Goal: Check status: Check status

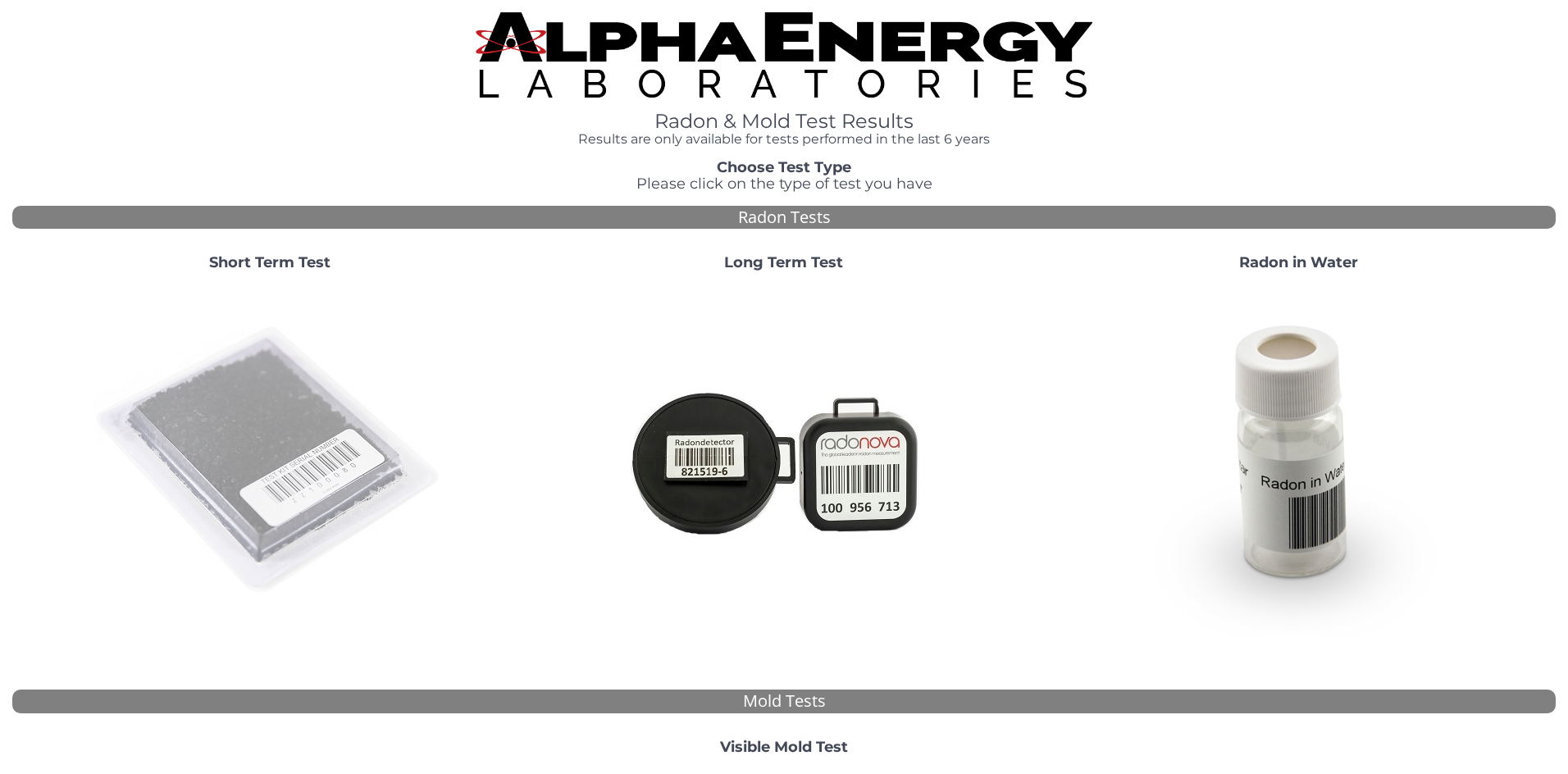
click at [323, 463] on img at bounding box center [270, 461] width 353 height 353
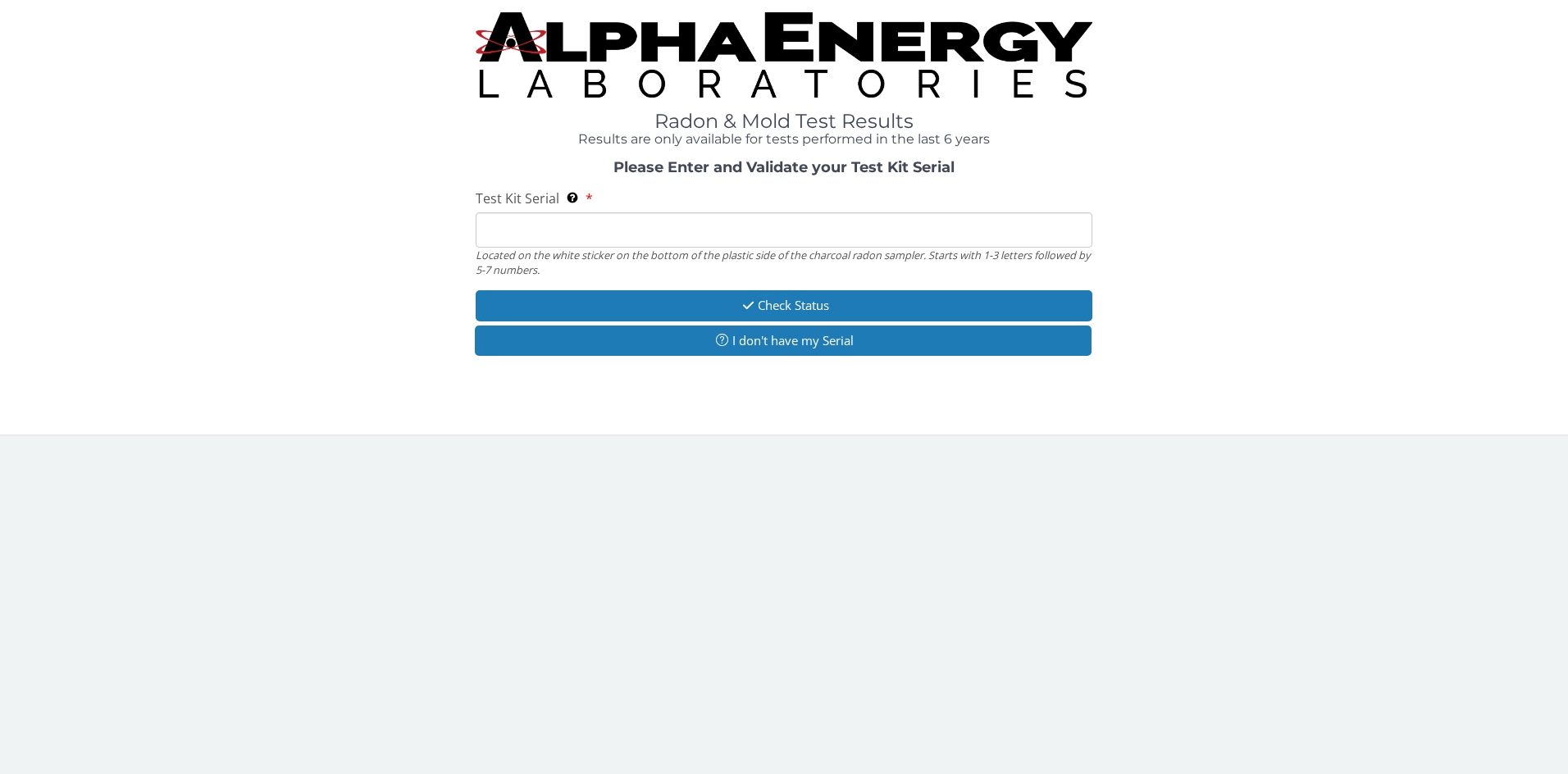
click at [621, 234] on input "Test Kit Serial Located on the white sticker on the bottom of the plastic side …" at bounding box center [784, 230] width 617 height 36
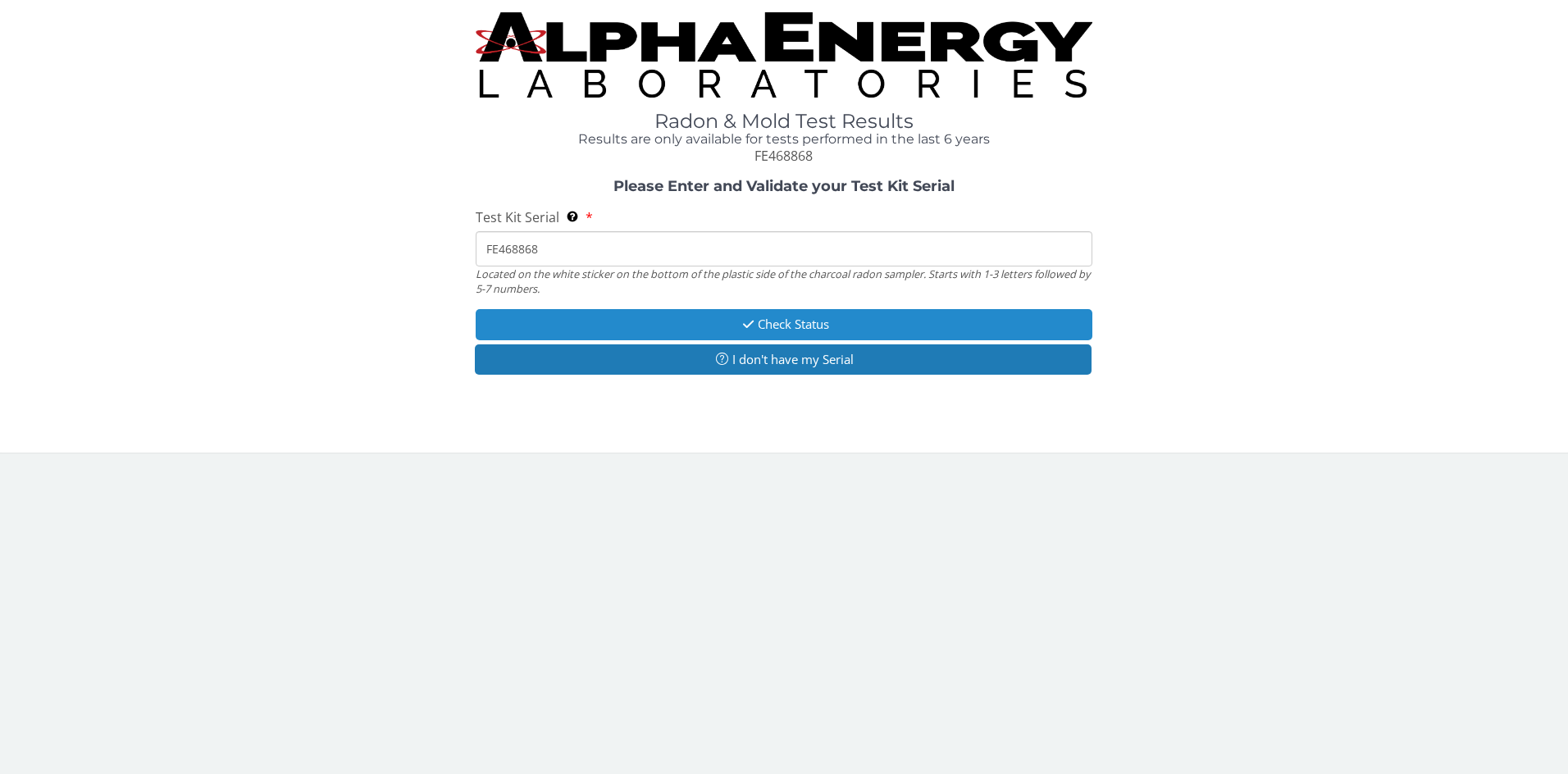
type input "FE468868"
click at [806, 319] on button "Check Status" at bounding box center [784, 324] width 617 height 30
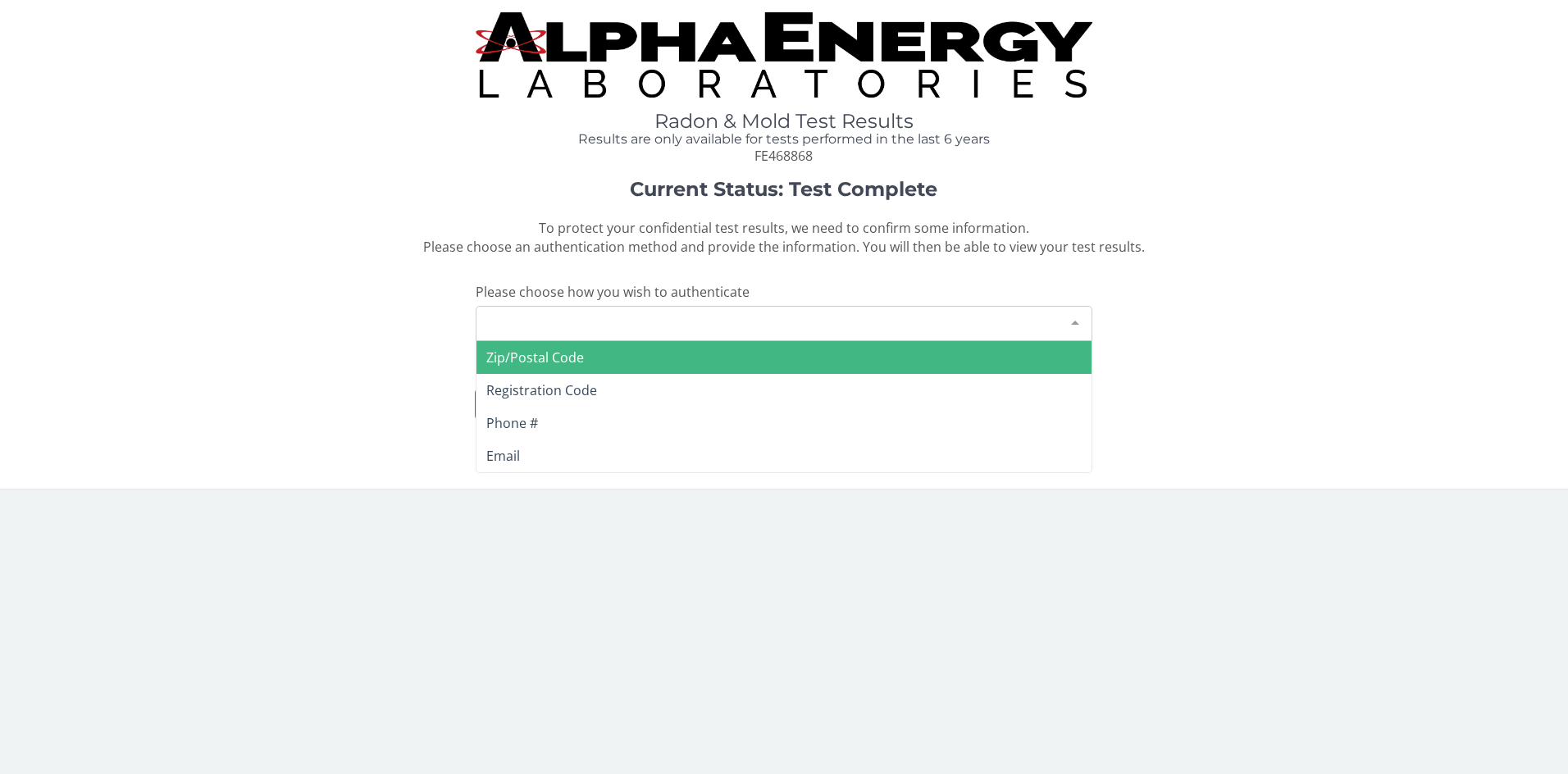
click at [1079, 307] on div at bounding box center [1074, 322] width 33 height 31
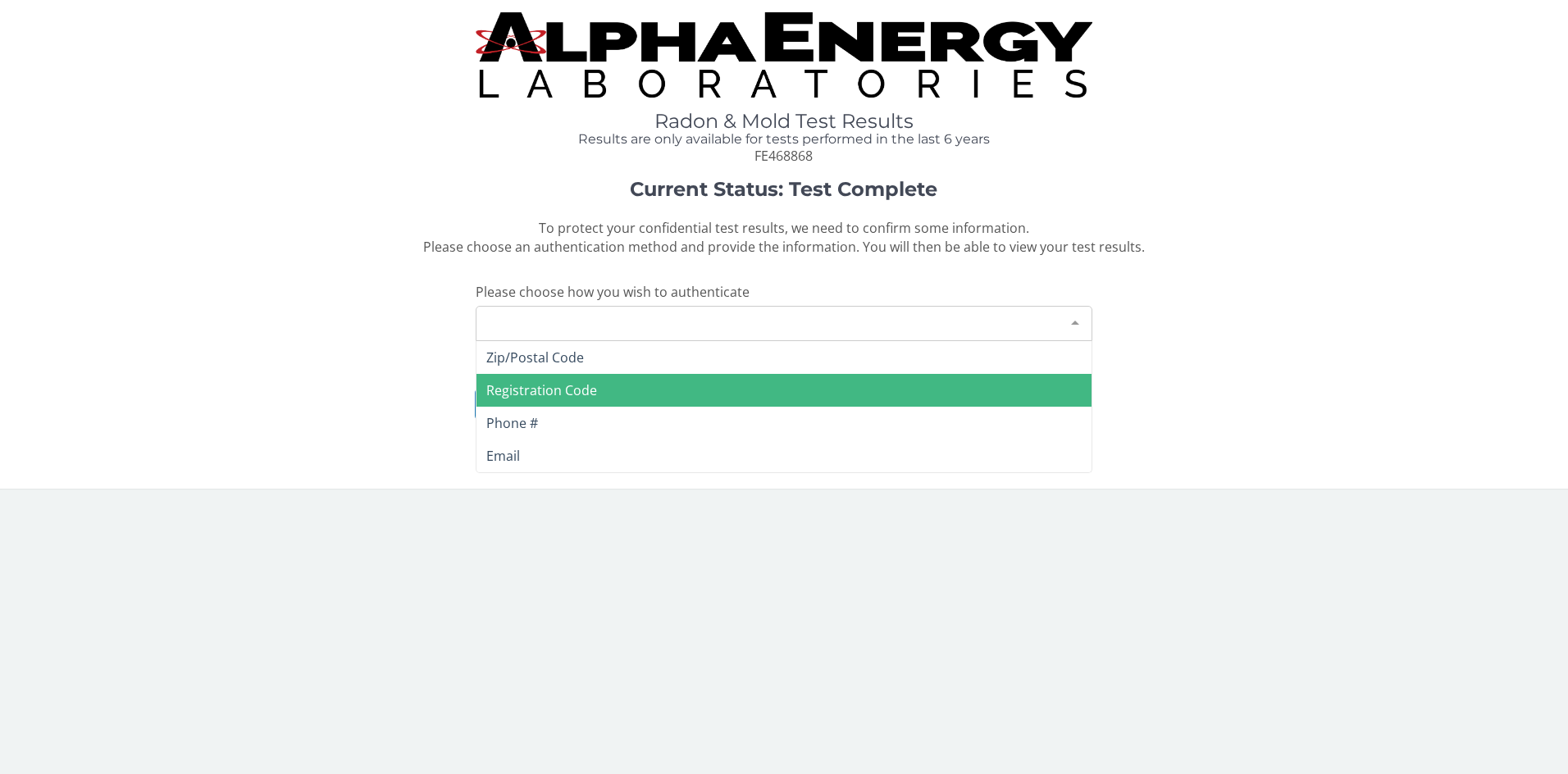
click at [641, 374] on span "Registration Code" at bounding box center [784, 390] width 616 height 33
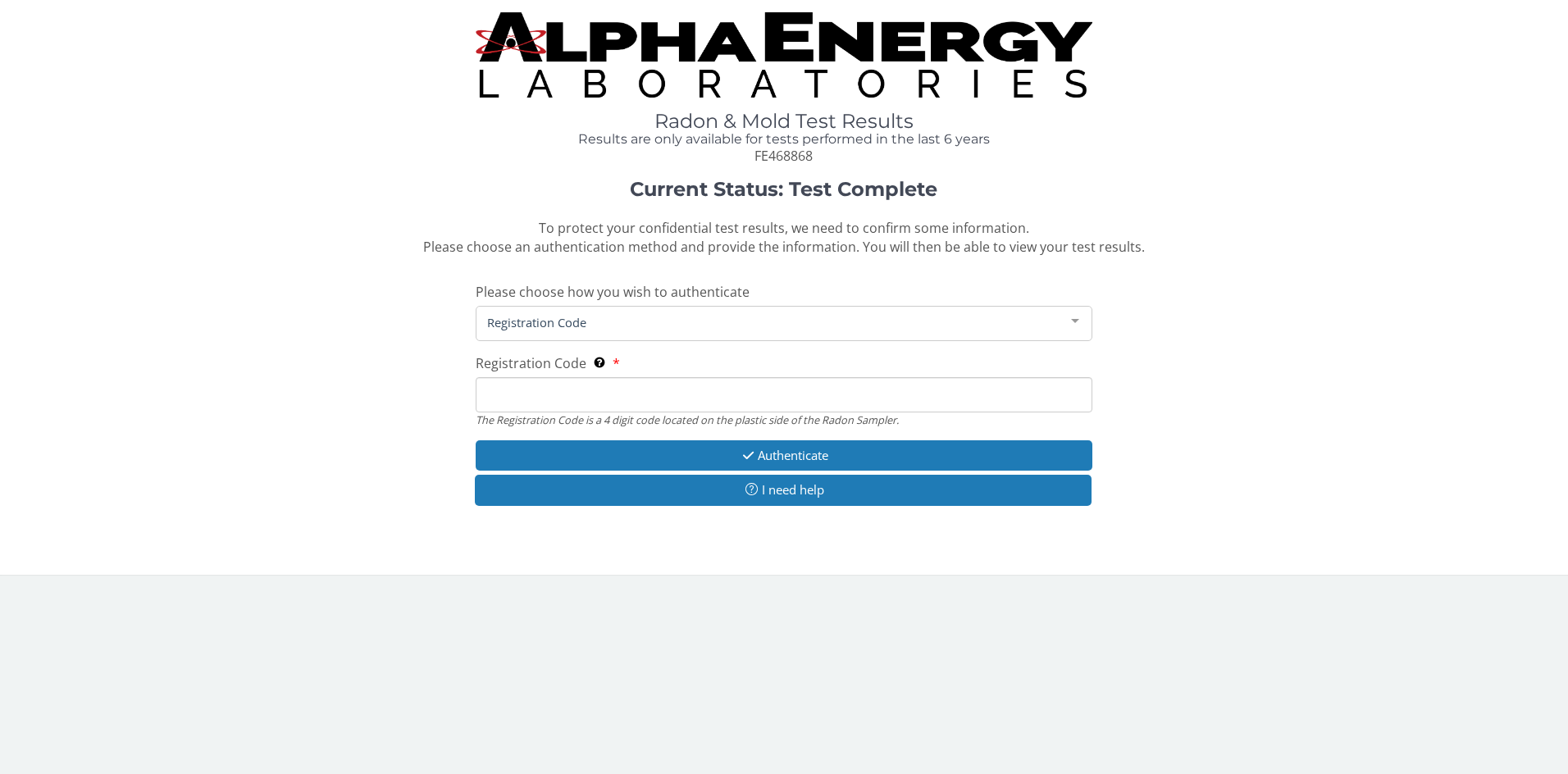
click at [639, 383] on input "Registration Code The Registration Code is a 4 digit code located on the plasti…" at bounding box center [784, 395] width 617 height 36
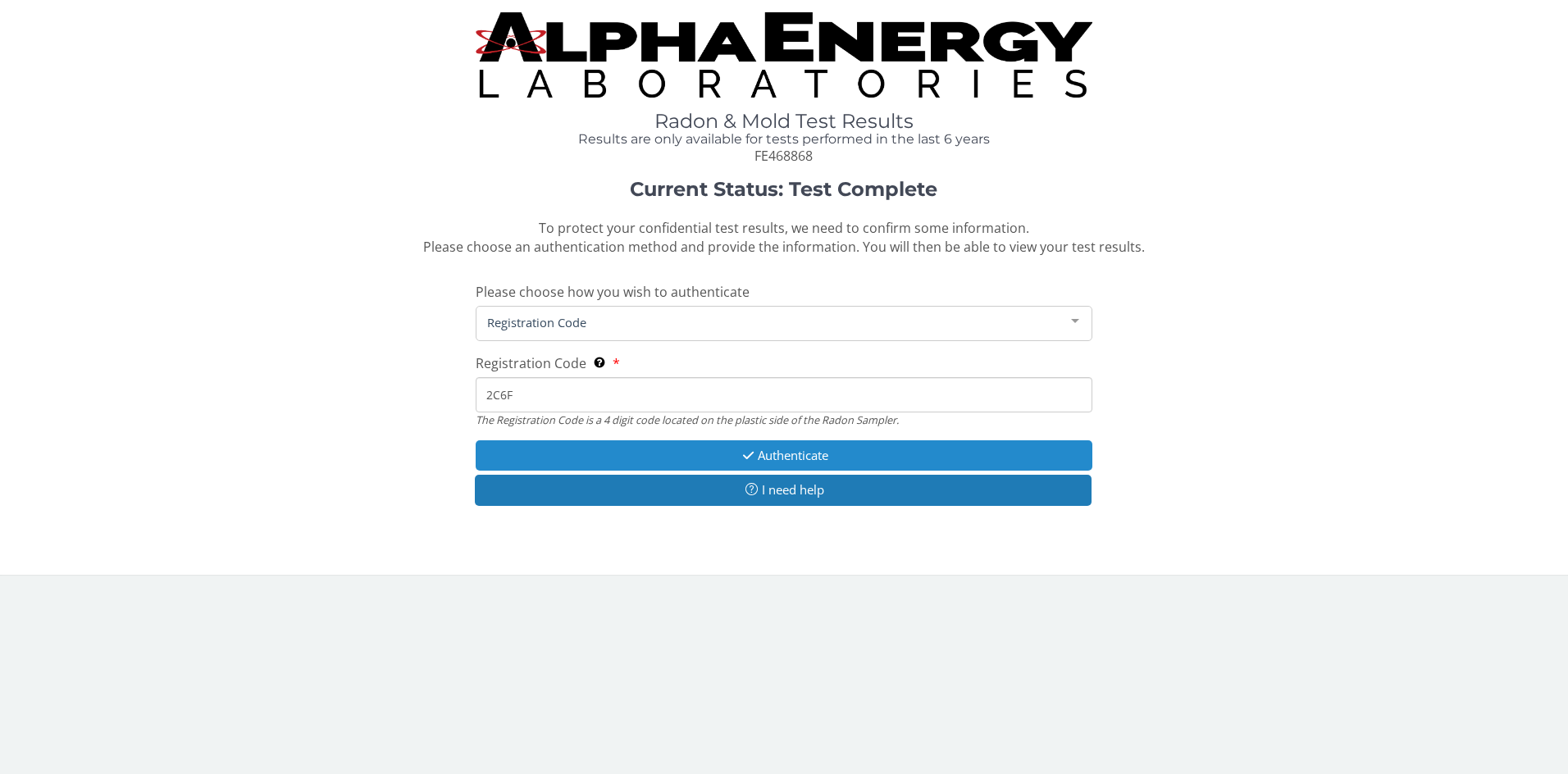
type input "2C6F"
click at [777, 440] on button "Authenticate" at bounding box center [784, 455] width 617 height 30
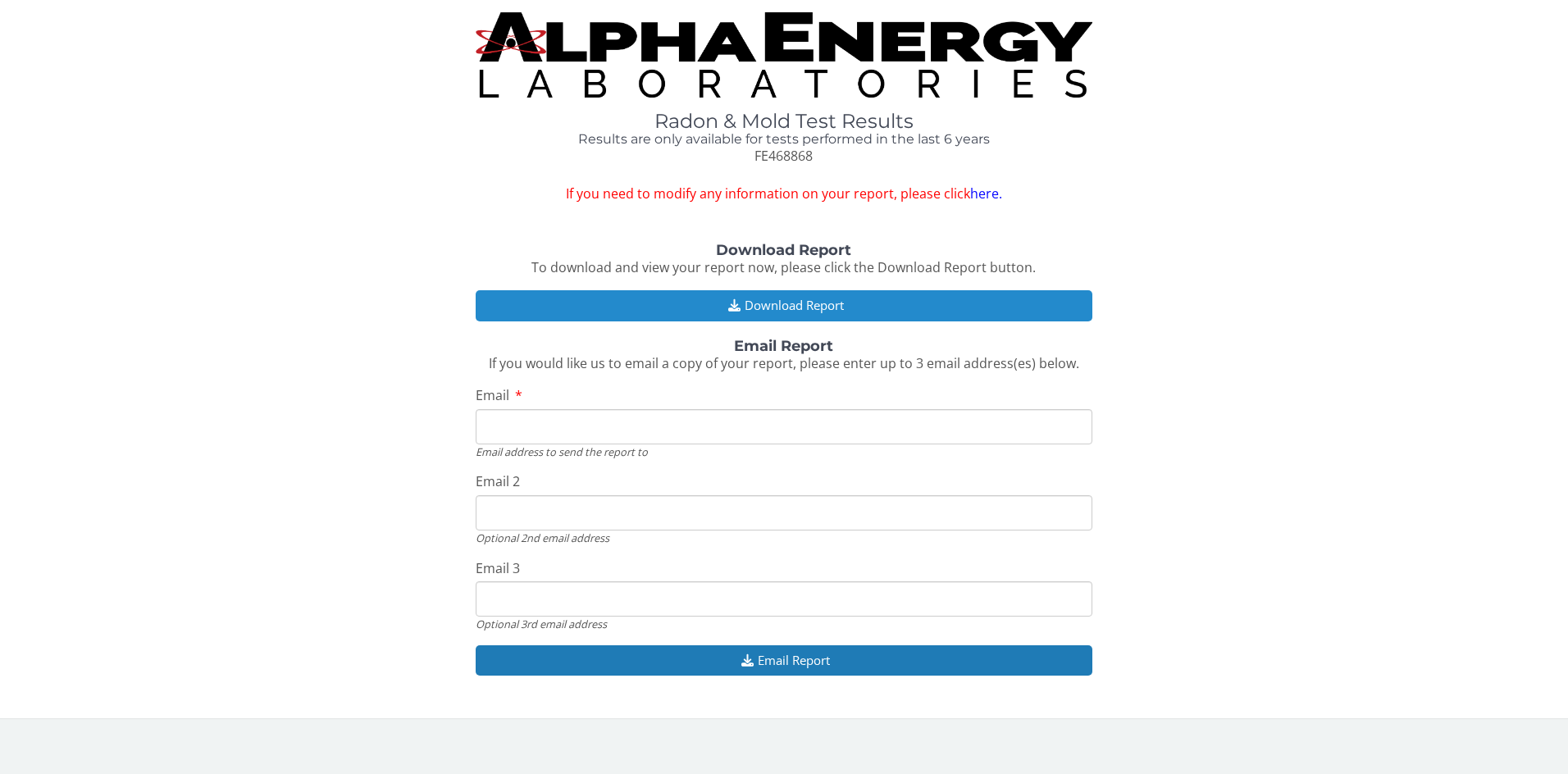
click at [805, 290] on button "Download Report" at bounding box center [784, 305] width 617 height 30
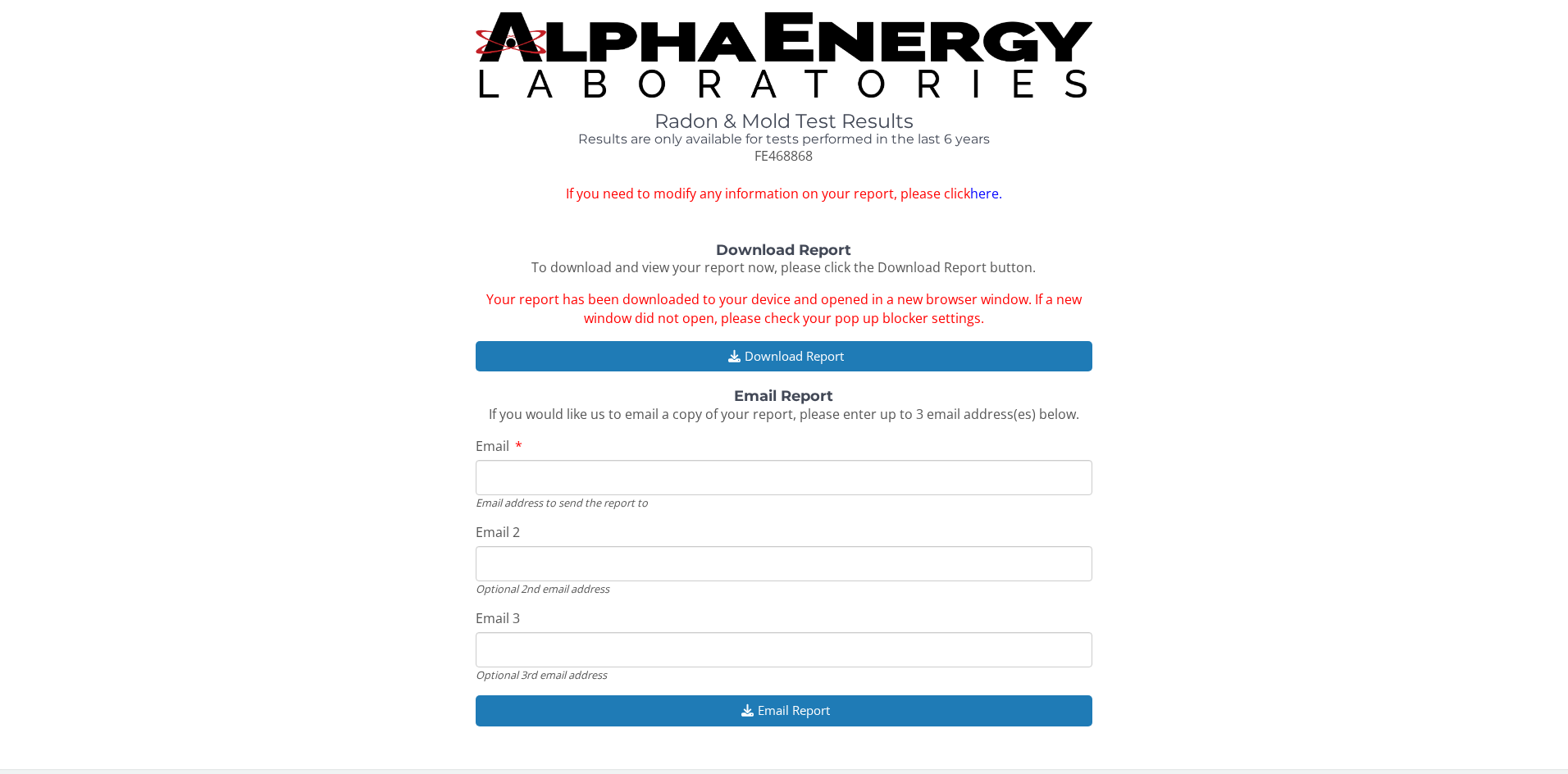
click at [660, 460] on input "Email" at bounding box center [784, 478] width 617 height 36
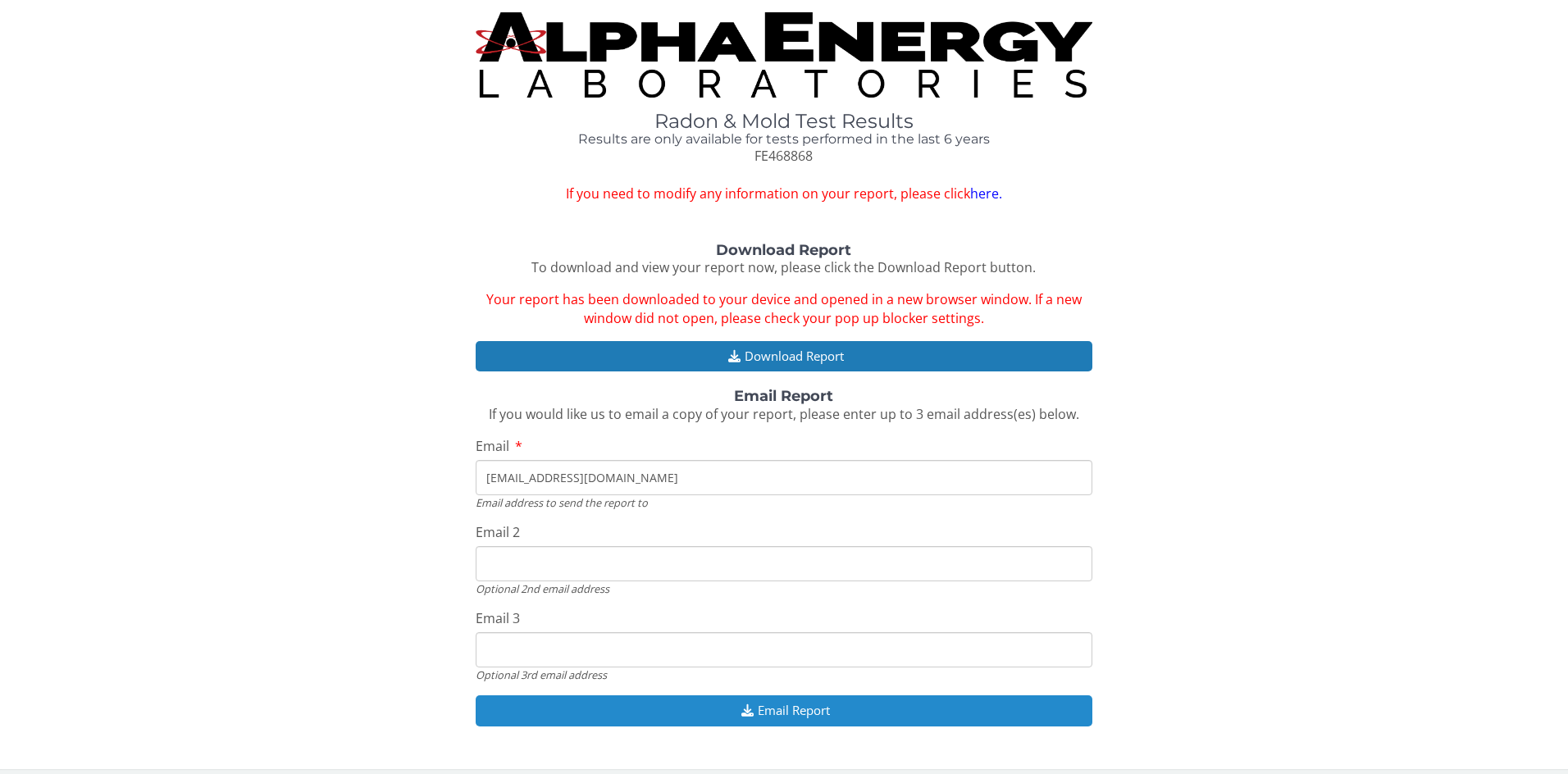
type input "[EMAIL_ADDRESS][DOMAIN_NAME]"
click at [769, 695] on button "Email Report" at bounding box center [784, 710] width 617 height 30
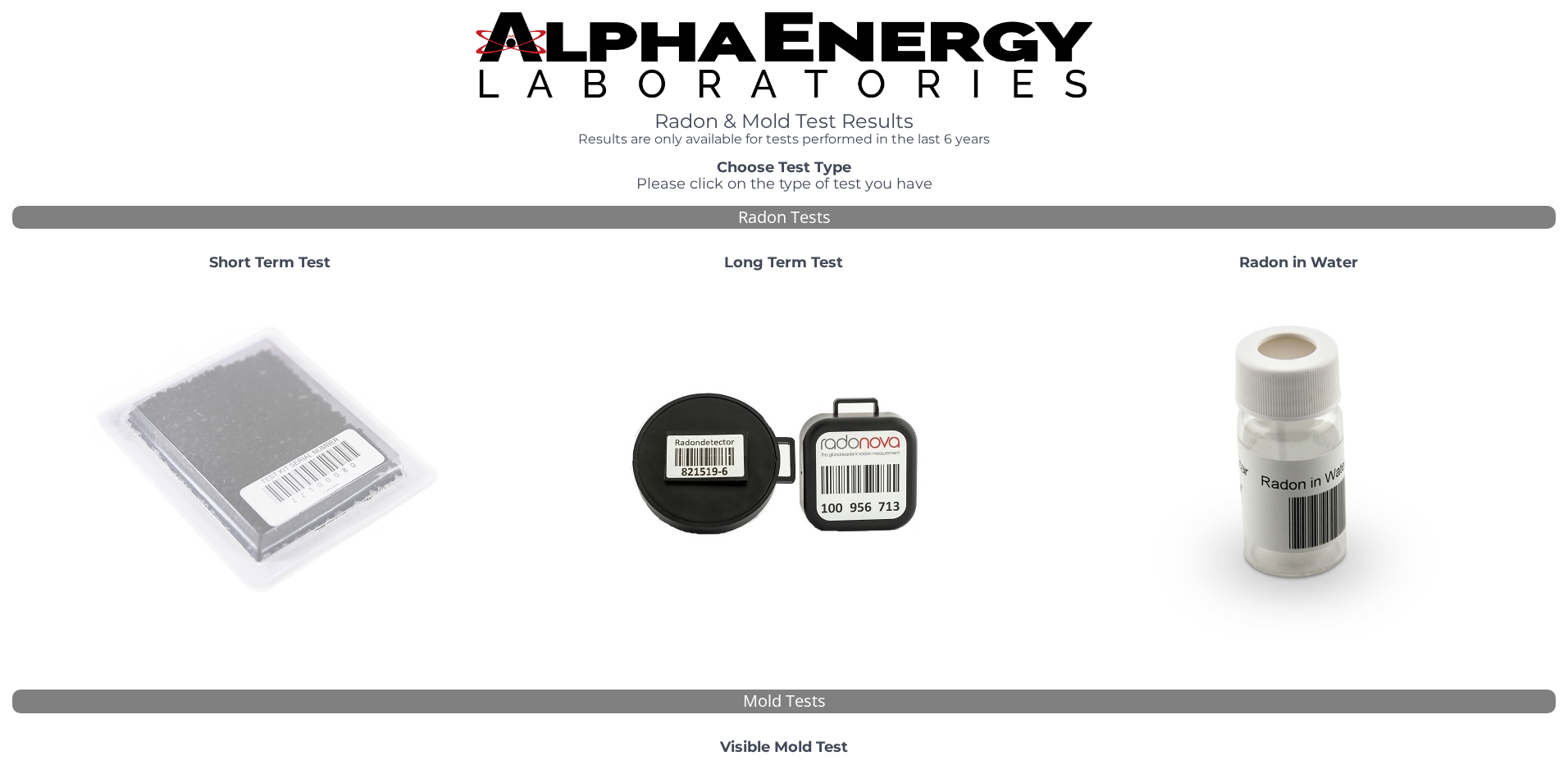
scroll to position [0, 1]
click at [325, 467] on img at bounding box center [270, 461] width 353 height 353
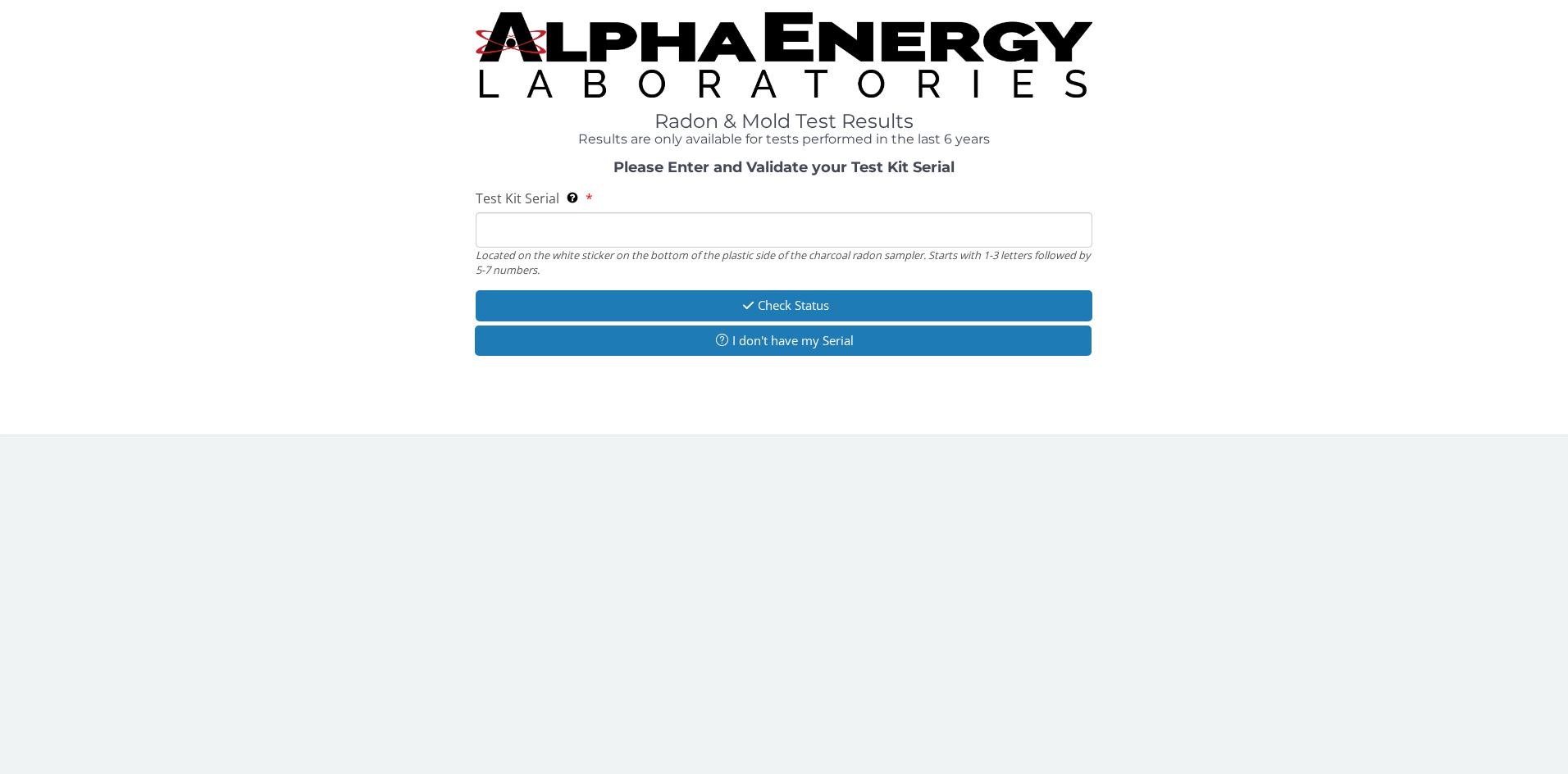
scroll to position [2, 0]
click at [588, 230] on input "Test Kit Serial Located on the white sticker on the bottom of the plastic side …" at bounding box center [784, 230] width 617 height 36
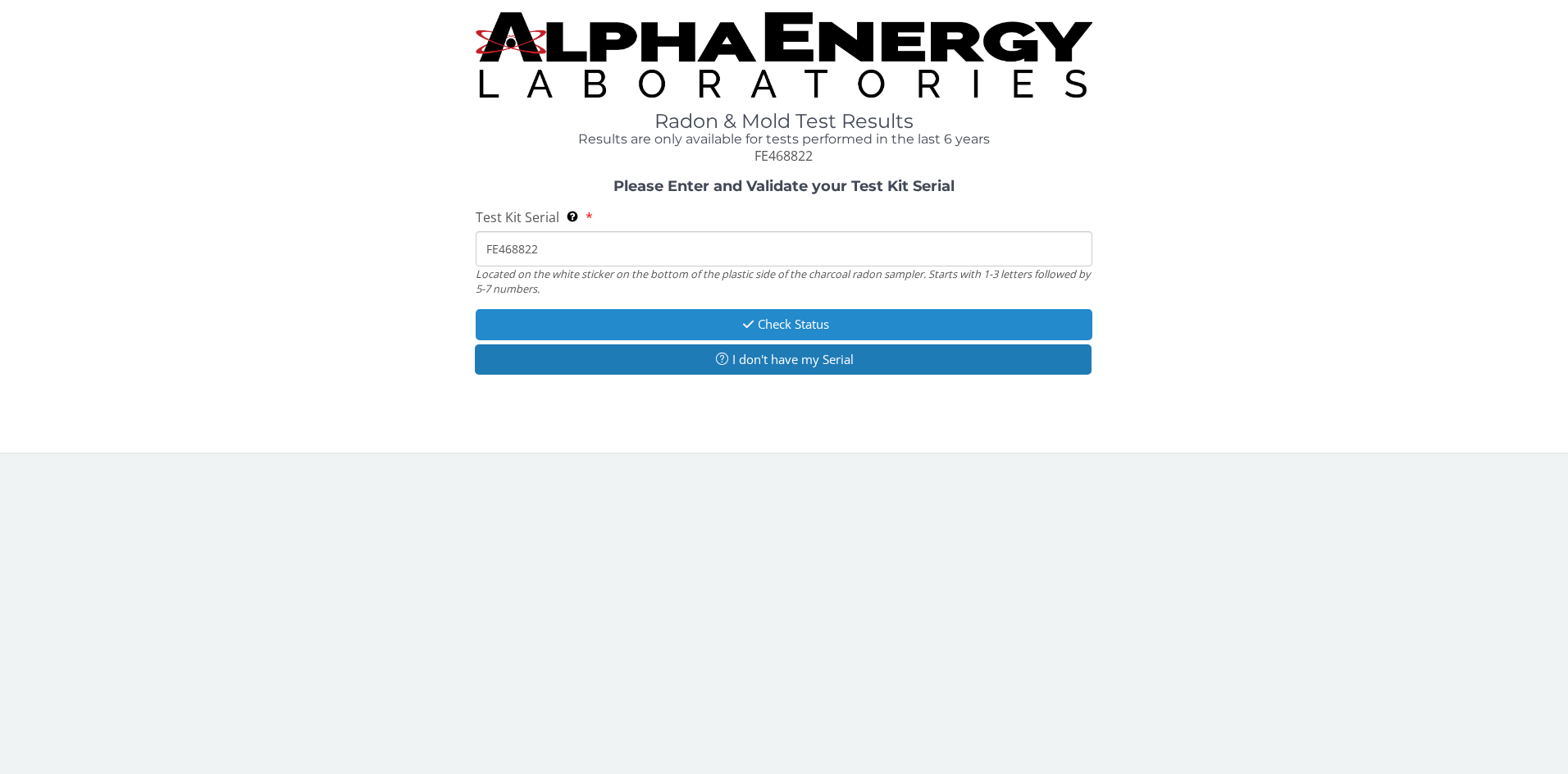
type input "FE468822"
click at [763, 319] on button "Check Status" at bounding box center [784, 324] width 617 height 30
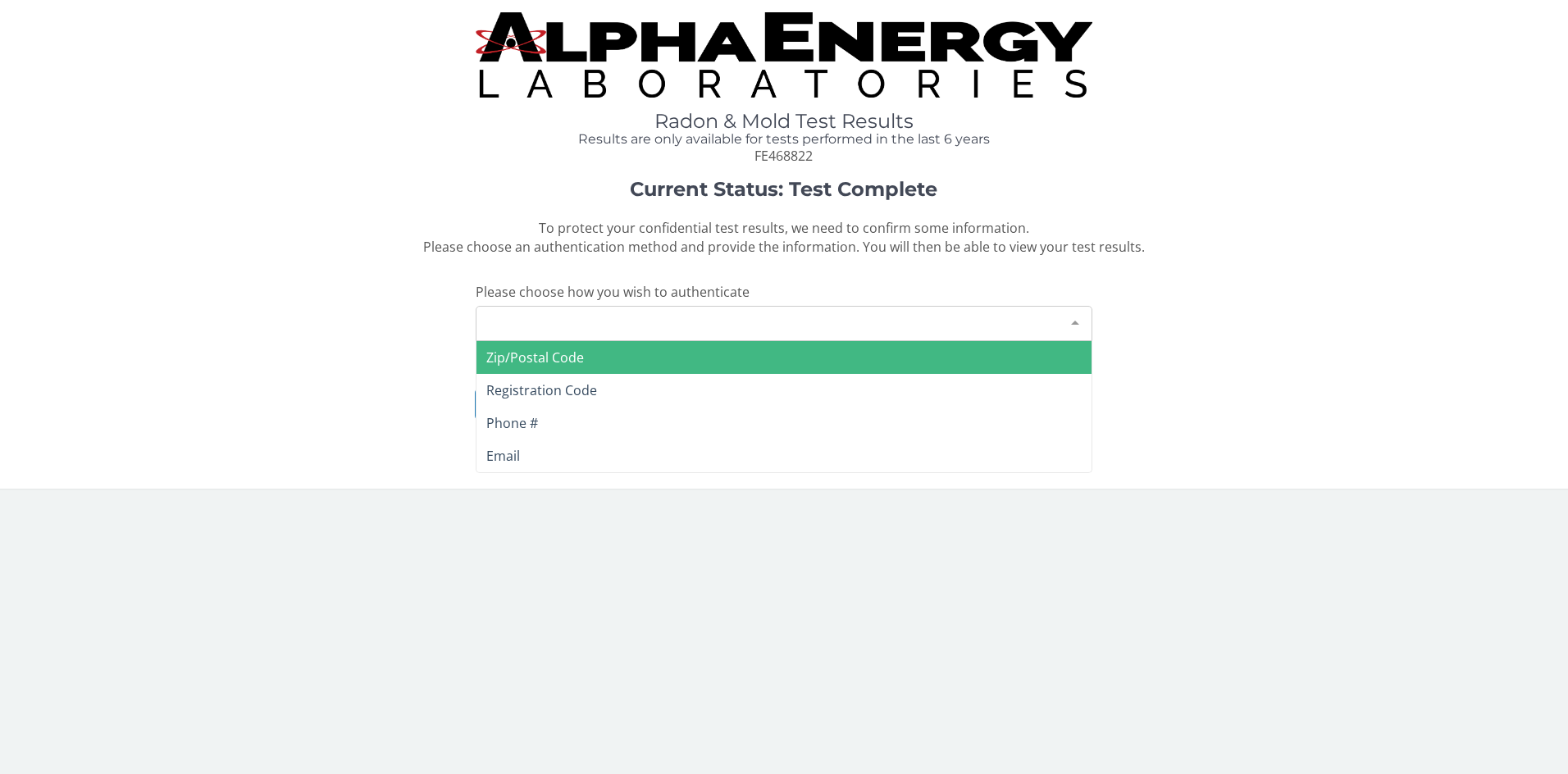
click at [1077, 307] on div at bounding box center [1074, 322] width 33 height 31
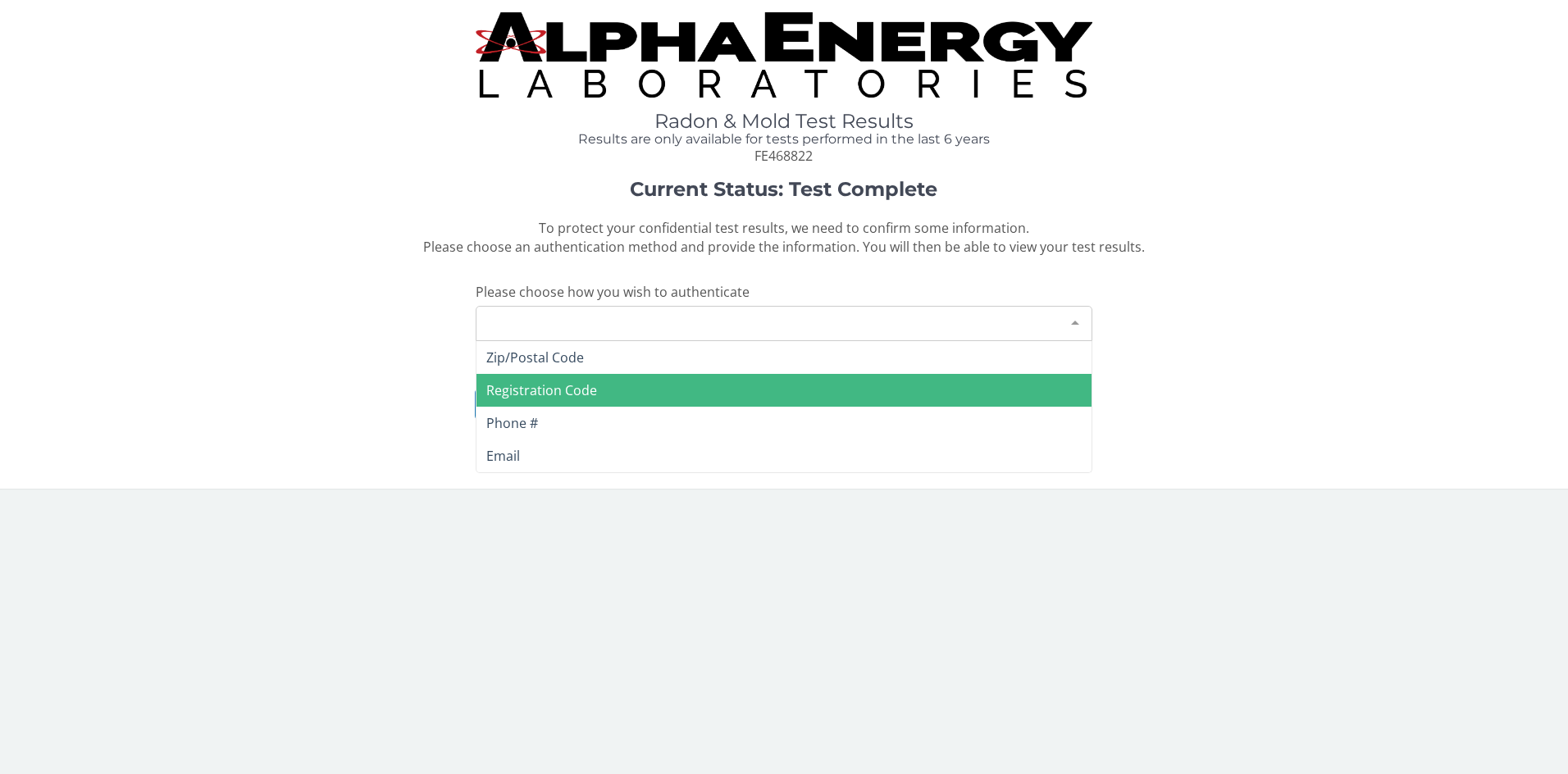
click at [630, 377] on span "Registration Code" at bounding box center [784, 390] width 616 height 33
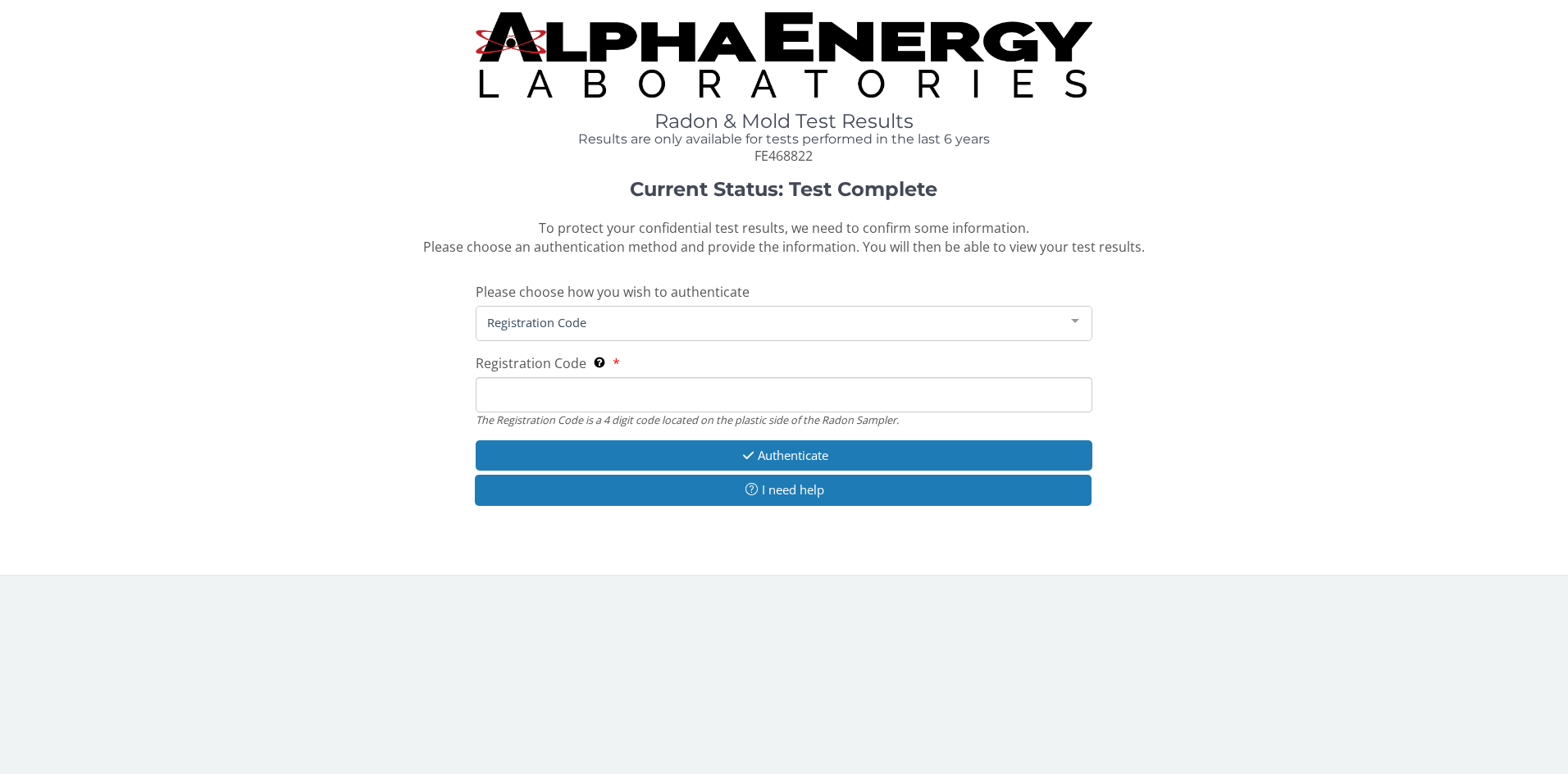
click at [630, 377] on input "Registration Code The Registration Code is a 4 digit code located on the plasti…" at bounding box center [784, 395] width 617 height 36
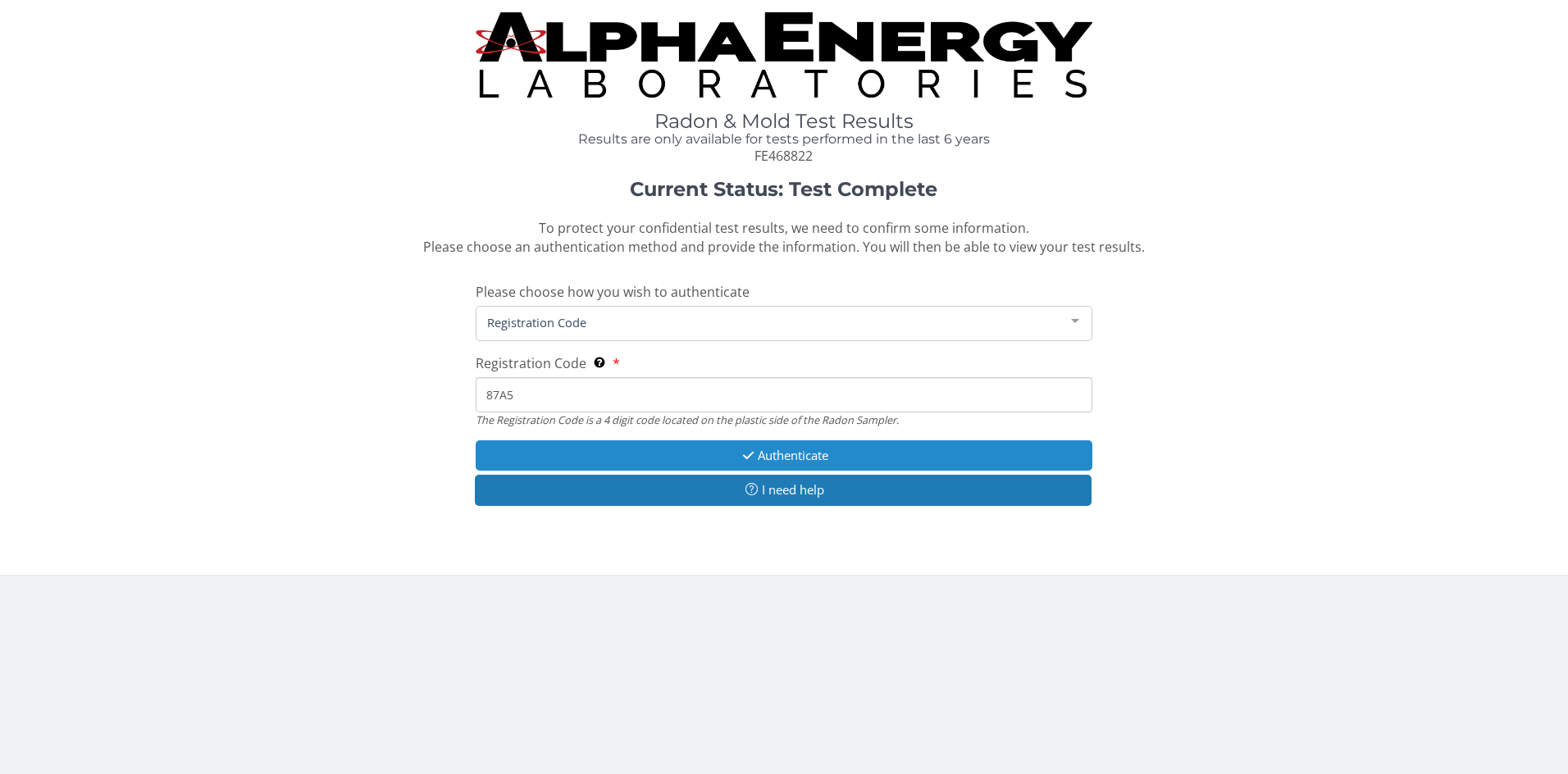
type input "87A5"
click at [792, 440] on button "Authenticate" at bounding box center [784, 455] width 617 height 30
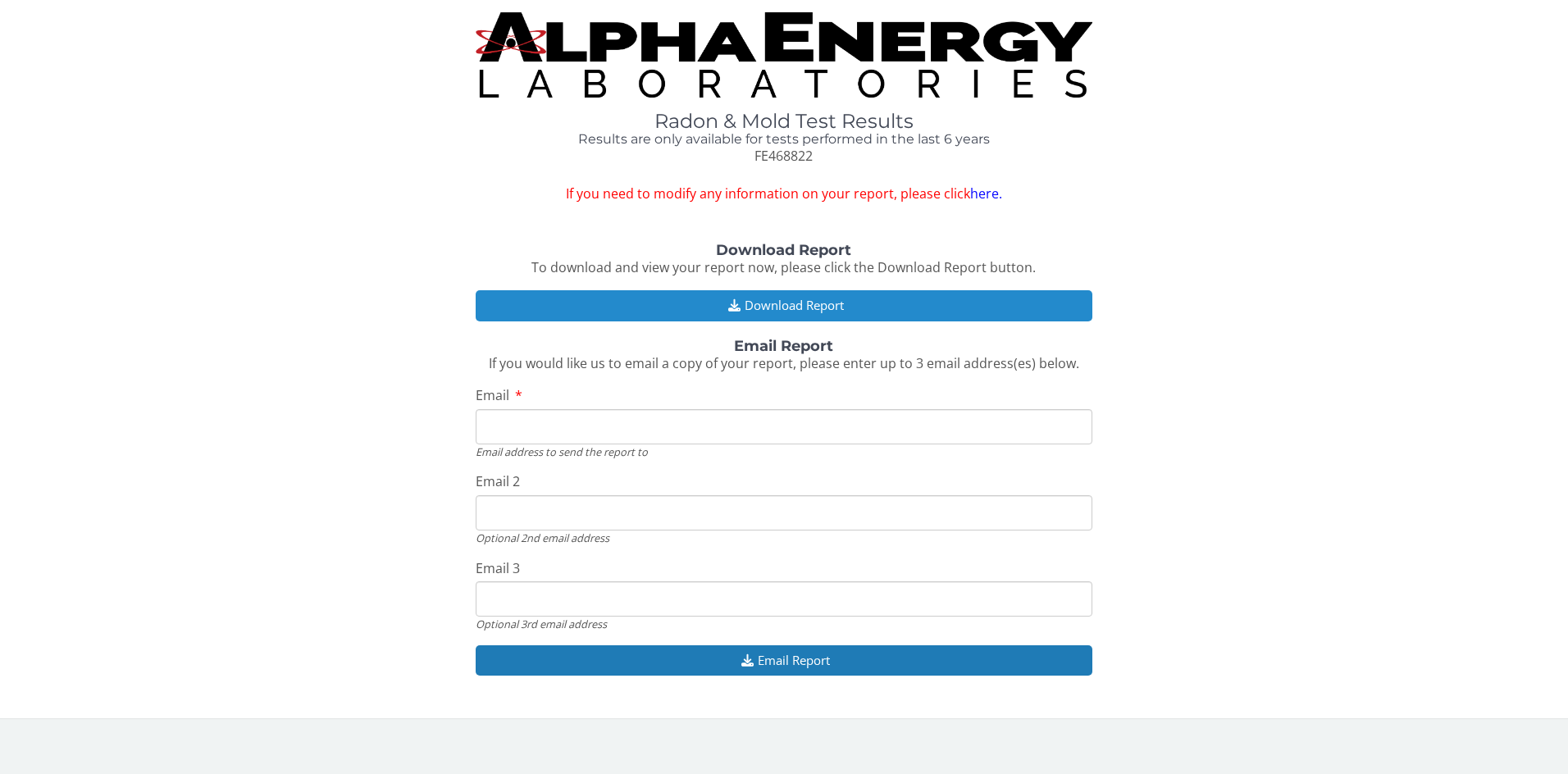
click at [817, 290] on button "Download Report" at bounding box center [784, 305] width 617 height 30
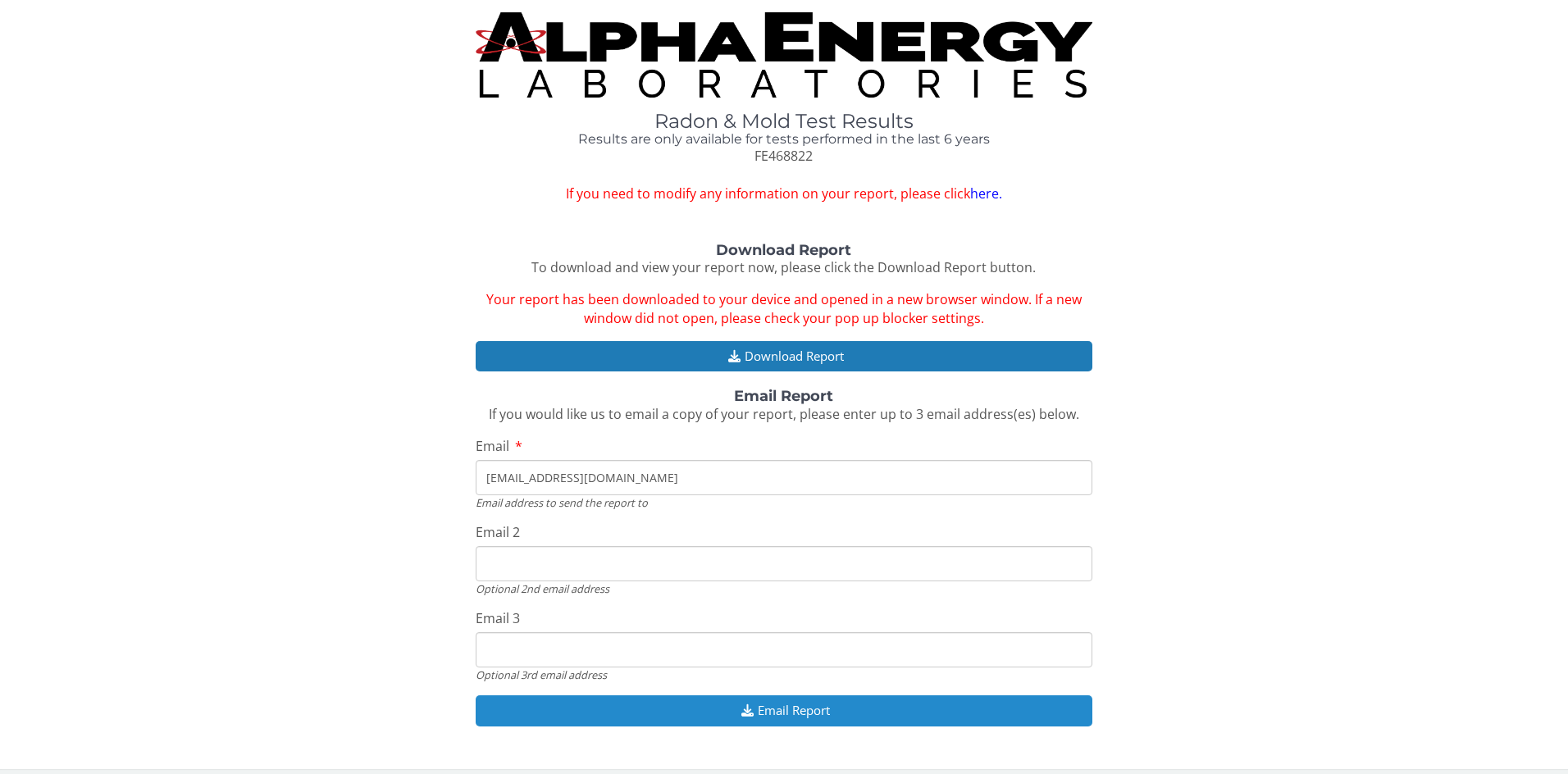
type input "[EMAIL_ADDRESS][DOMAIN_NAME]"
click at [801, 695] on button "Email Report" at bounding box center [784, 710] width 617 height 30
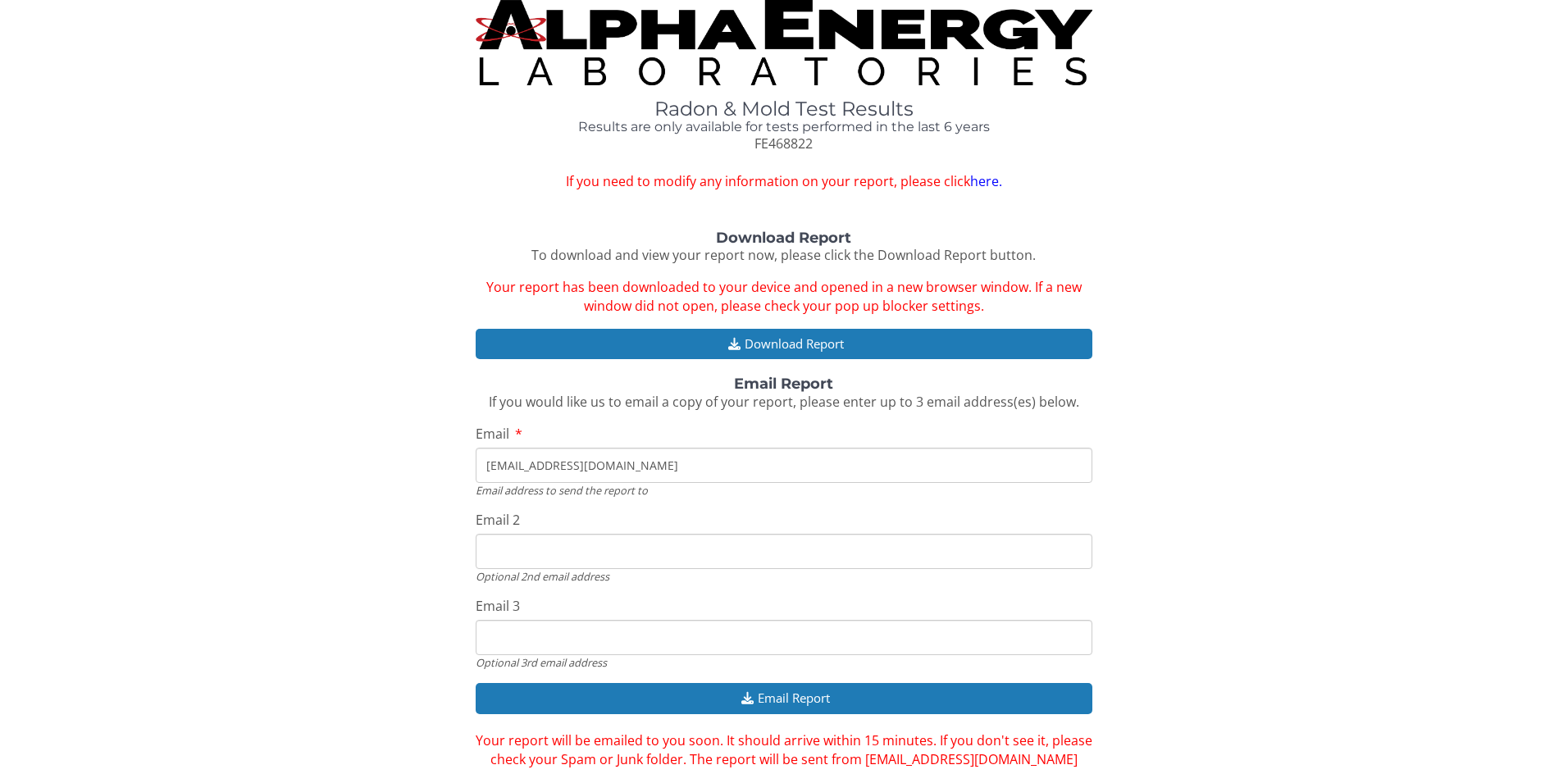
scroll to position [10, 0]
